Goal: Contribute content: Add original content to the website for others to see

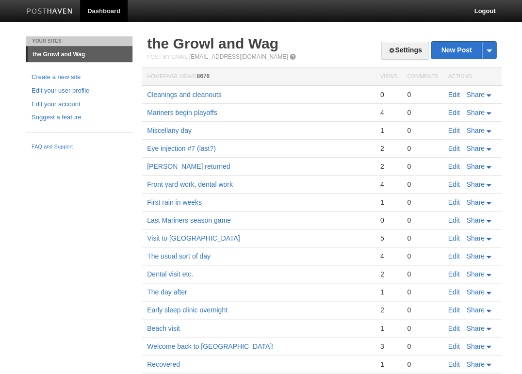
click at [454, 93] on link "Edit" at bounding box center [454, 95] width 12 height 8
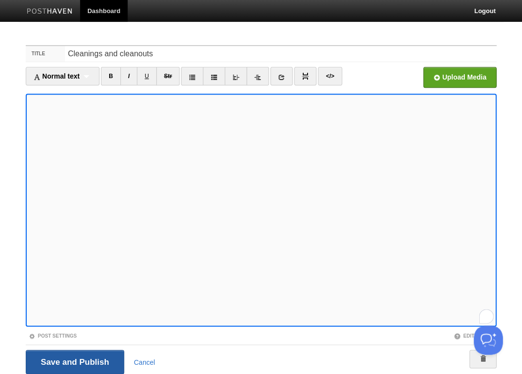
click at [74, 361] on input "Save and Publish" at bounding box center [75, 362] width 99 height 24
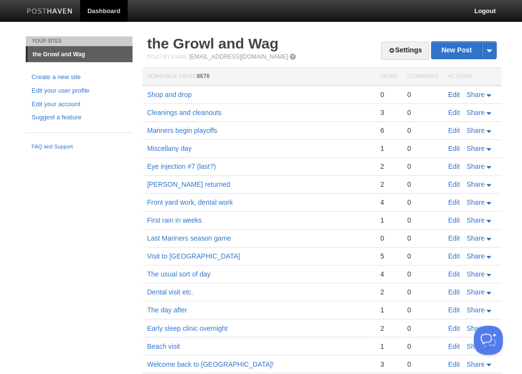
click at [451, 93] on link "Edit" at bounding box center [454, 95] width 12 height 8
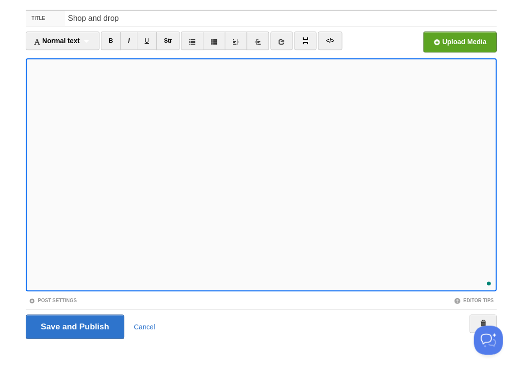
scroll to position [431, 0]
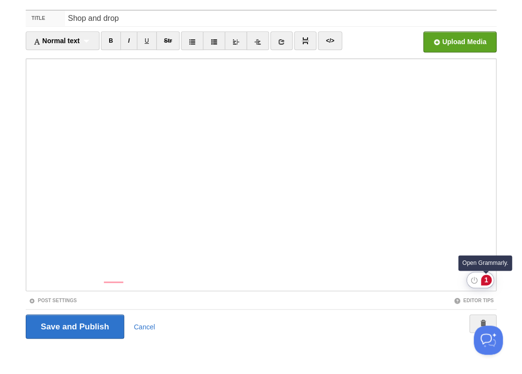
click at [485, 281] on div "1" at bounding box center [486, 280] width 11 height 11
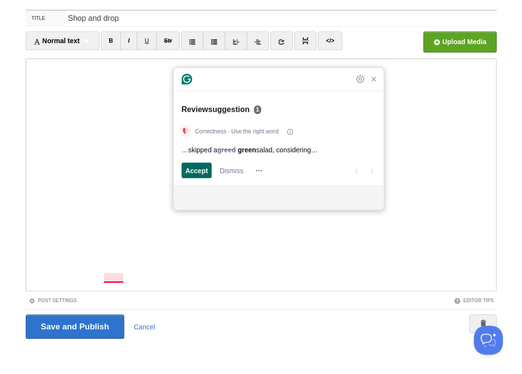
click at [192, 168] on span "Accept" at bounding box center [196, 170] width 23 height 10
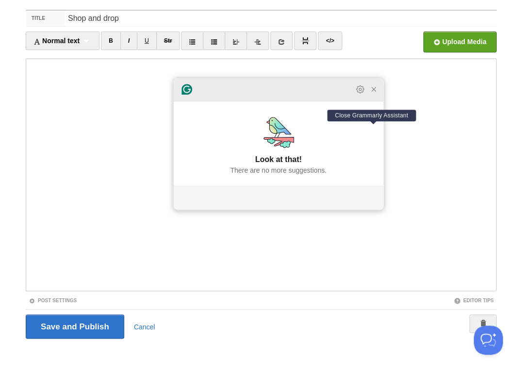
click at [374, 93] on icon "Close Grammarly Assistant" at bounding box center [374, 89] width 8 height 8
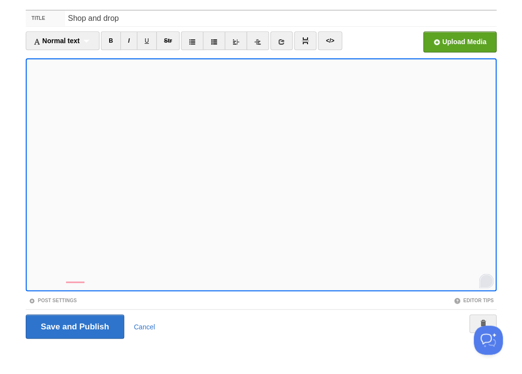
scroll to position [523, 0]
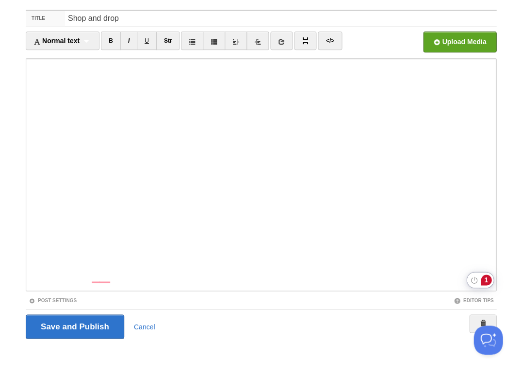
click at [484, 281] on div "1" at bounding box center [486, 280] width 11 height 11
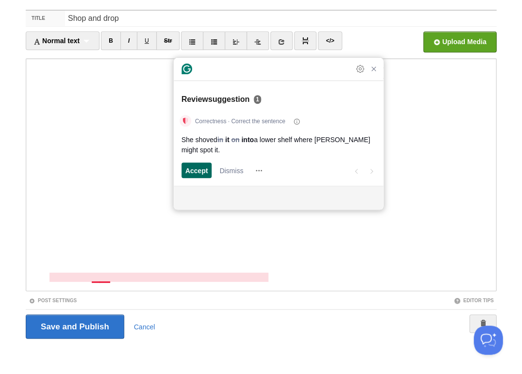
click at [202, 166] on span "Accept" at bounding box center [196, 170] width 23 height 10
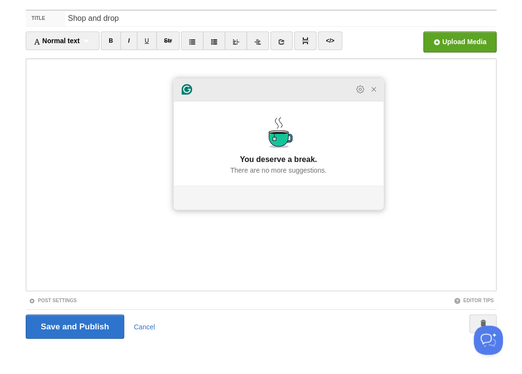
click at [378, 95] on icon "Close Grammarly Assistant" at bounding box center [374, 89] width 12 height 12
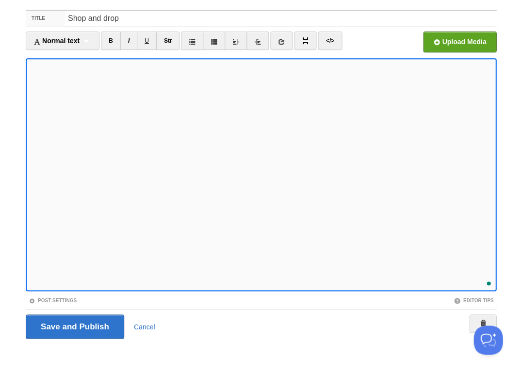
scroll to position [559, 0]
click at [74, 325] on input "Save and Publish" at bounding box center [75, 326] width 99 height 24
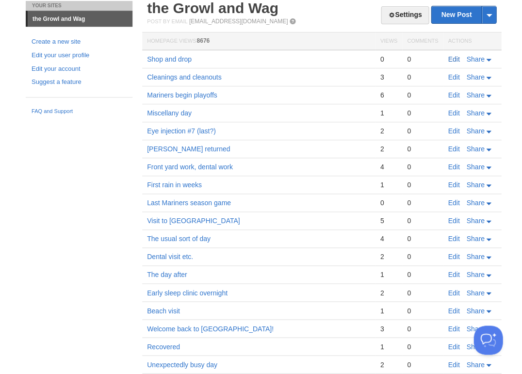
click at [448, 57] on link "Edit" at bounding box center [454, 59] width 12 height 8
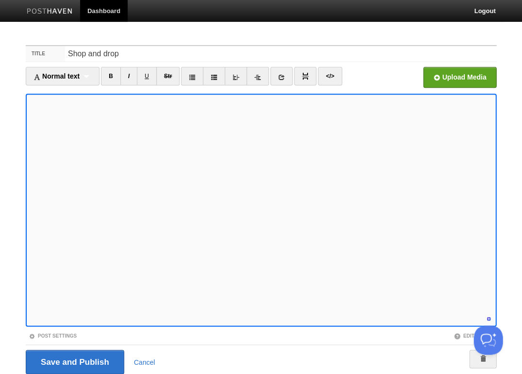
scroll to position [35, 0]
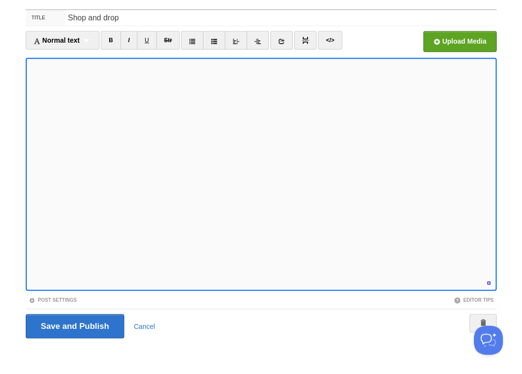
scroll to position [568, 2]
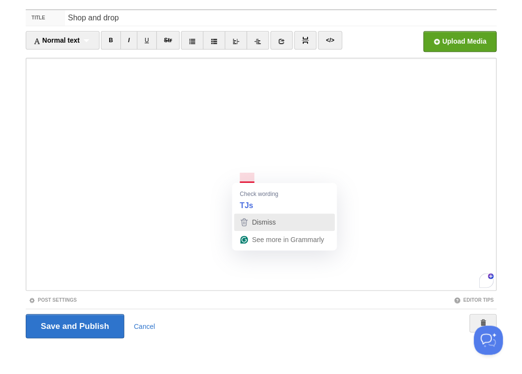
click at [256, 221] on span "Dismiss" at bounding box center [264, 222] width 24 height 8
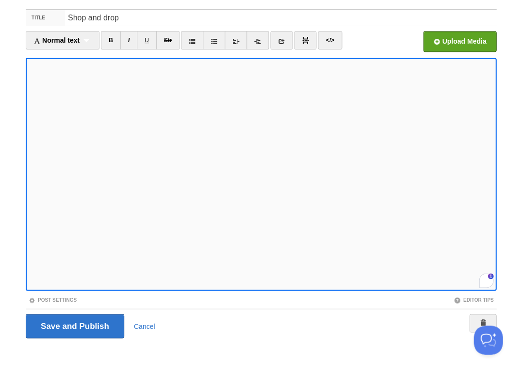
scroll to position [587, 0]
click at [74, 325] on input "Save and Publish" at bounding box center [75, 326] width 99 height 24
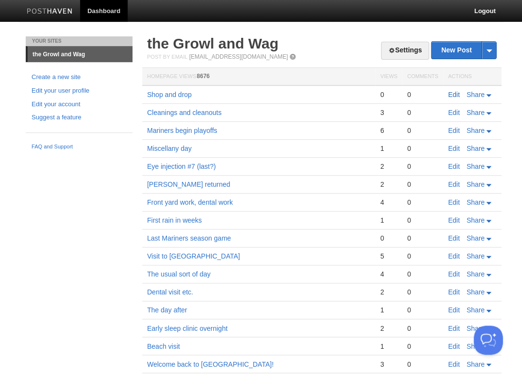
click at [449, 95] on link "Edit" at bounding box center [454, 95] width 12 height 8
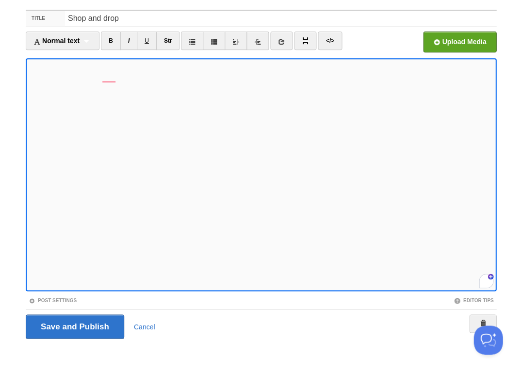
scroll to position [604, 0]
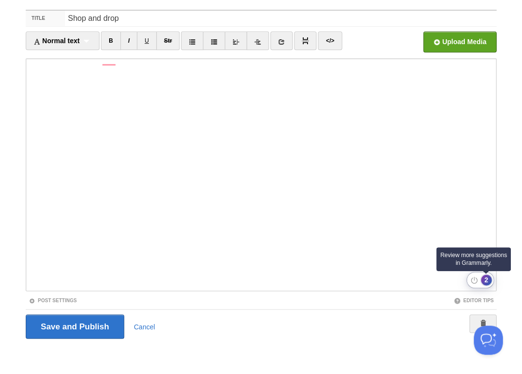
click at [487, 281] on div "2" at bounding box center [486, 280] width 11 height 11
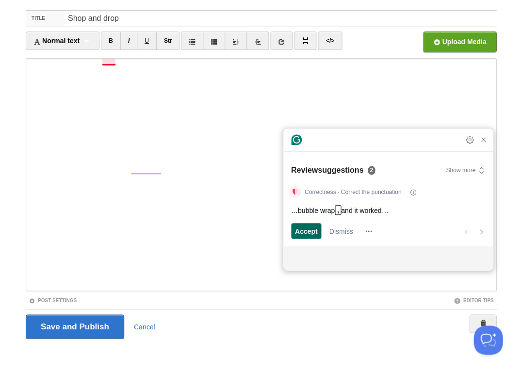
click at [303, 231] on span "Accept" at bounding box center [306, 231] width 23 height 10
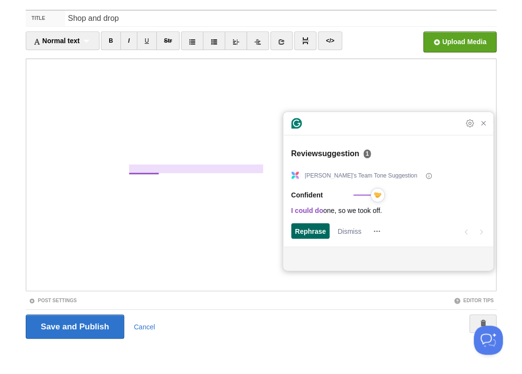
scroll to position [593, 0]
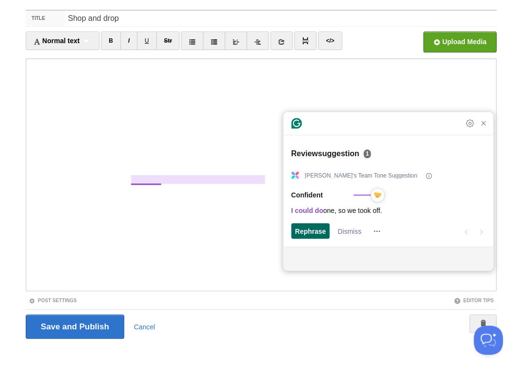
click at [309, 229] on span "Rephrase" at bounding box center [310, 231] width 31 height 10
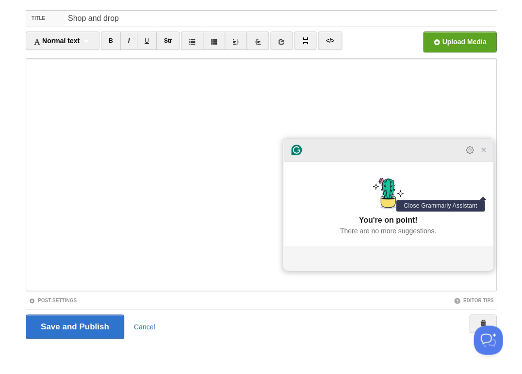
click at [486, 154] on icon "Close Grammarly Assistant" at bounding box center [483, 150] width 8 height 8
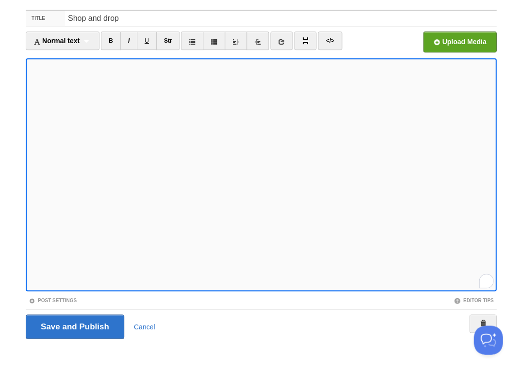
scroll to position [604, 0]
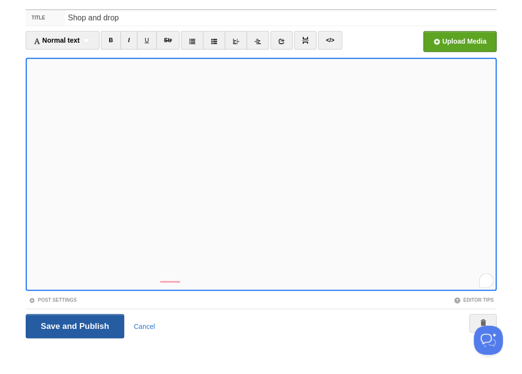
click at [74, 325] on input "Save and Publish" at bounding box center [75, 326] width 99 height 24
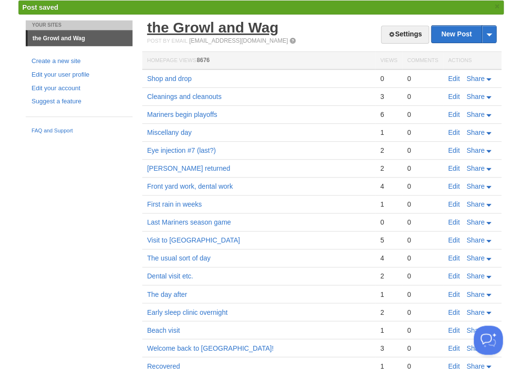
click at [187, 31] on link "the Growl and Wag" at bounding box center [213, 27] width 132 height 16
